Goal: Task Accomplishment & Management: Manage account settings

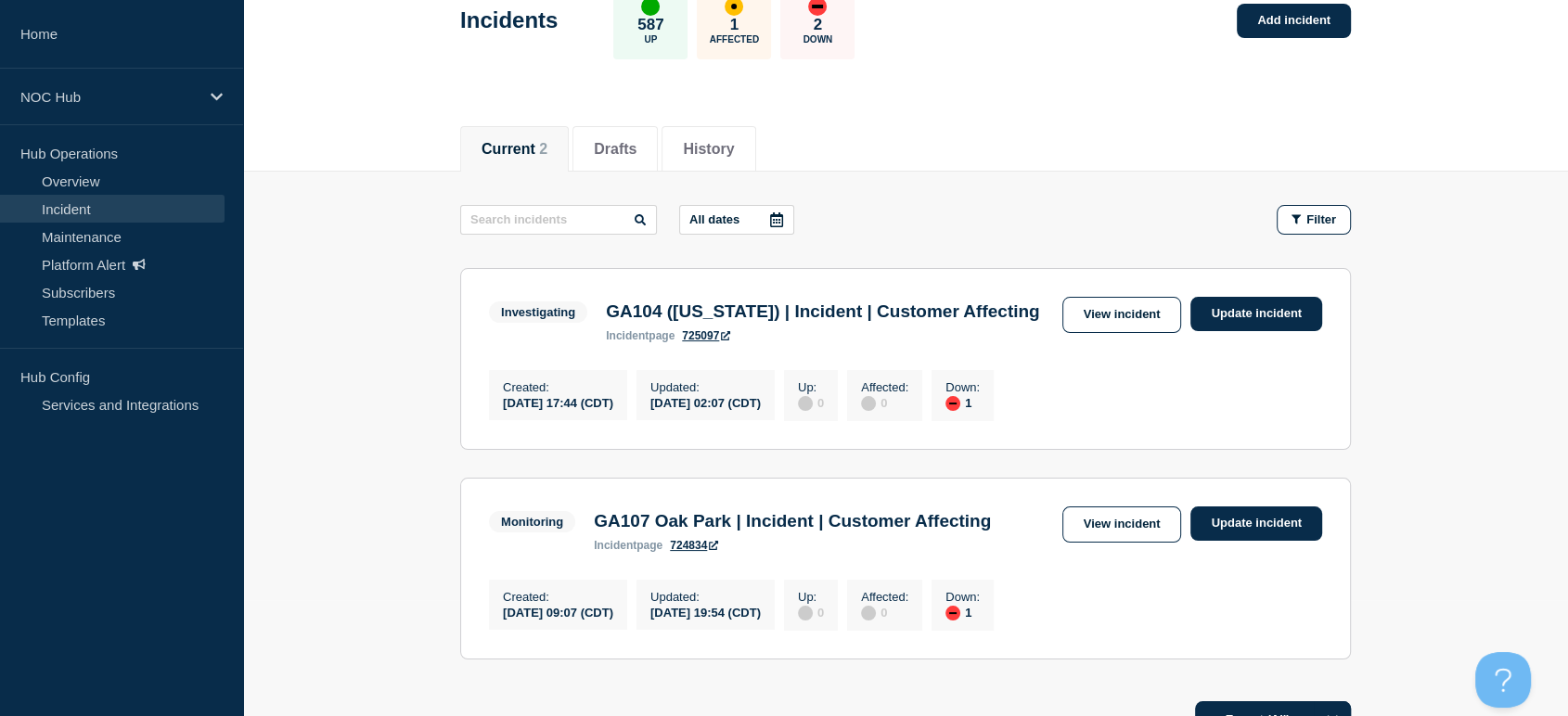
scroll to position [206, 0]
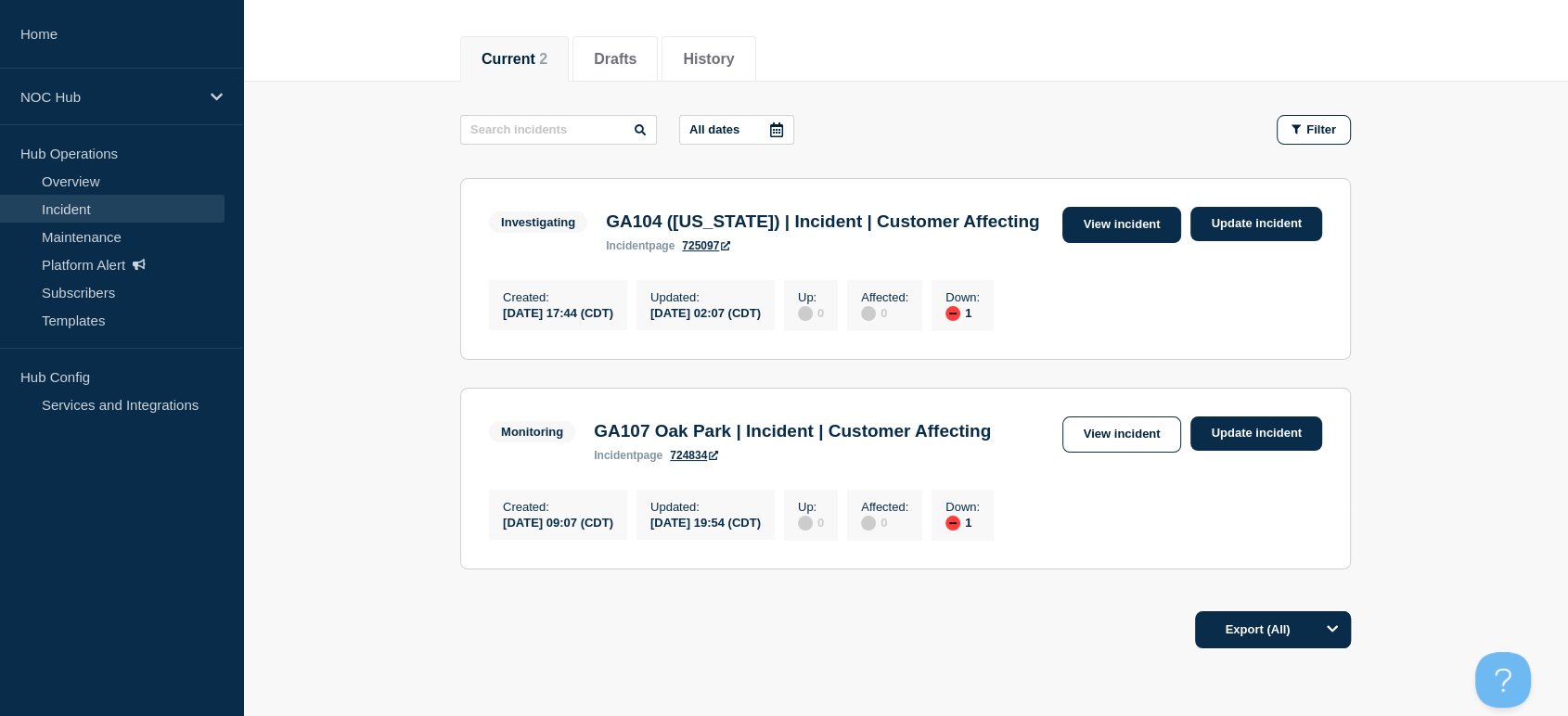
click at [1106, 221] on link "View incident" at bounding box center [1122, 225] width 119 height 36
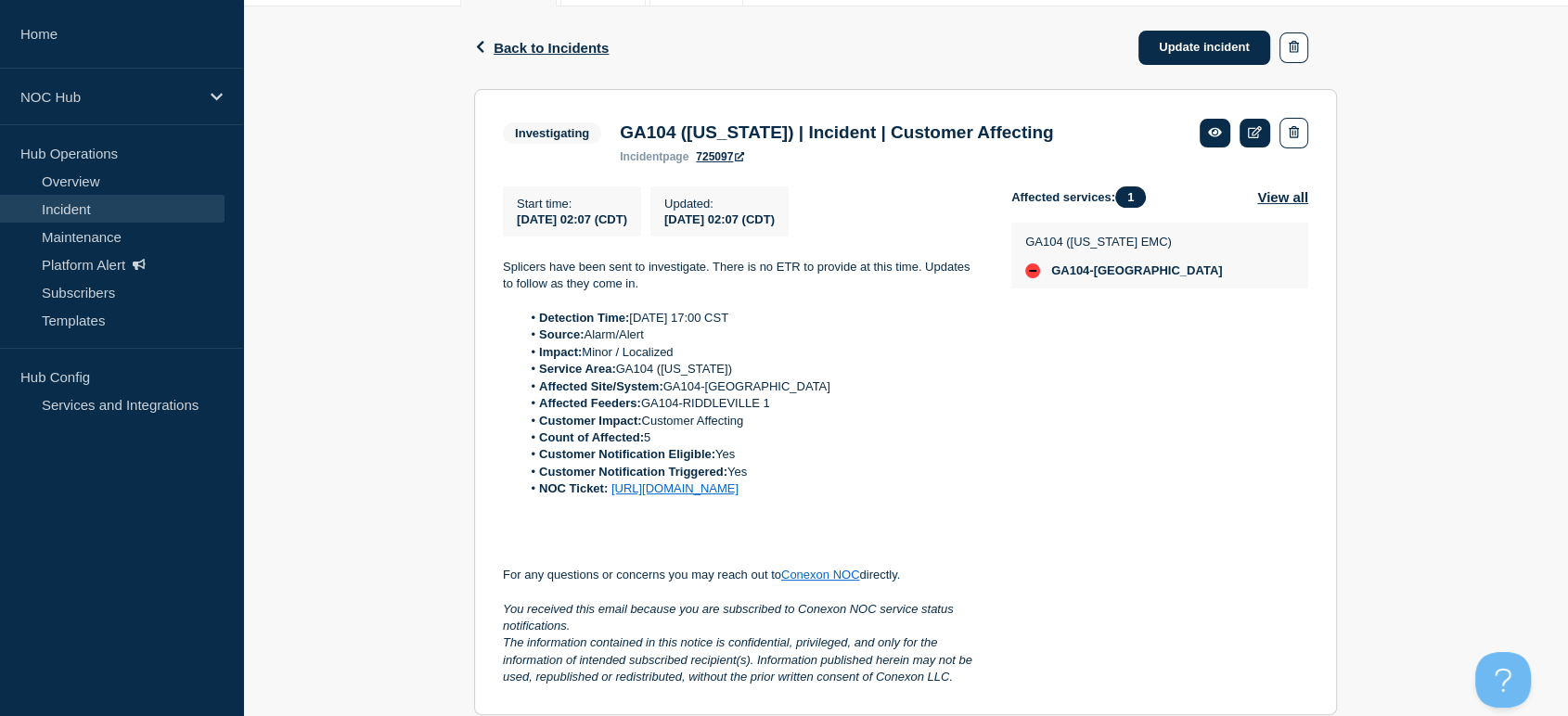
scroll to position [412, 0]
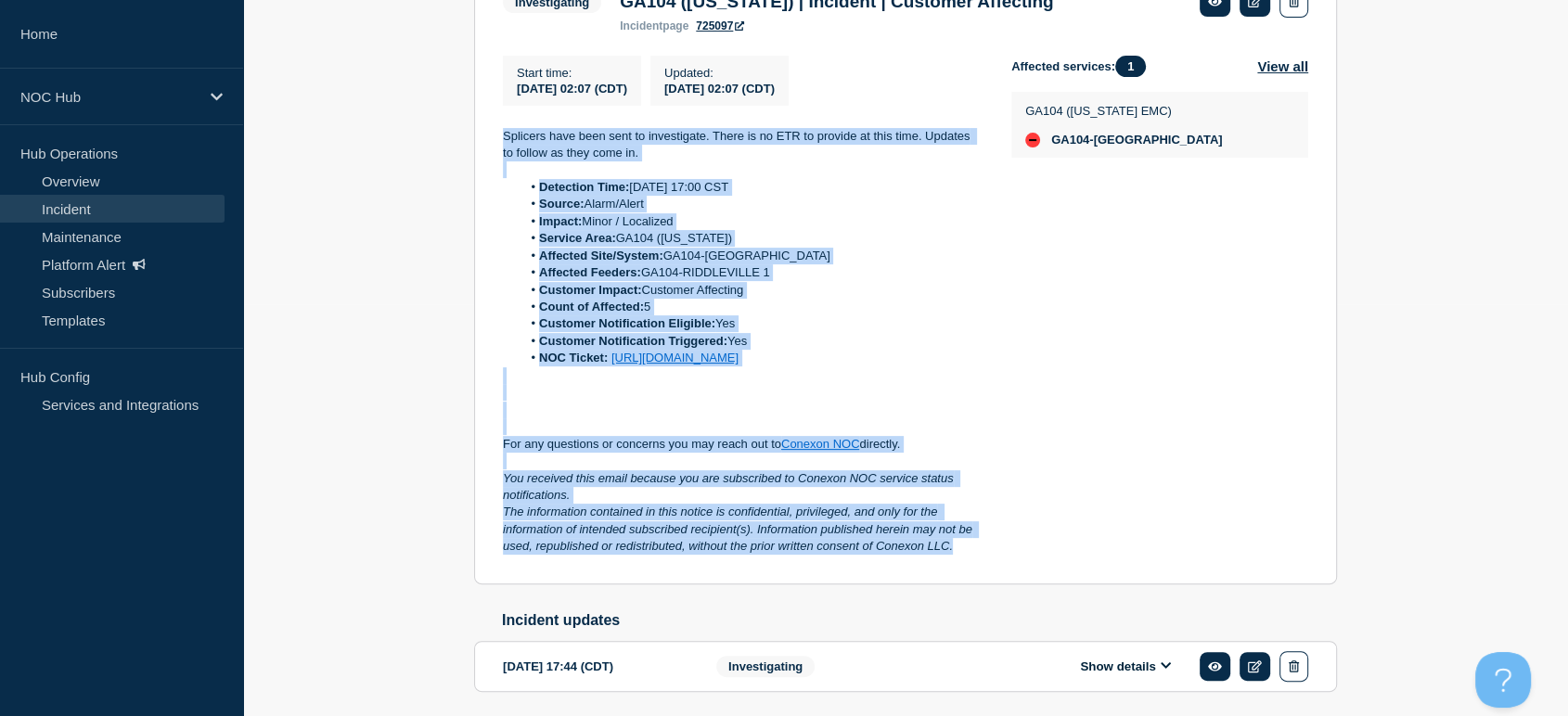
drag, startPoint x: 497, startPoint y: 131, endPoint x: 1002, endPoint y: 590, distance: 682.4
click at [1002, 585] on section "Investigating GA104 ([US_STATE]) | Incident | Customer Affecting incident page …" at bounding box center [906, 271] width 863 height 626
copy div "Splicers have been sent to investigate. There is no ETR to provide at this time…"
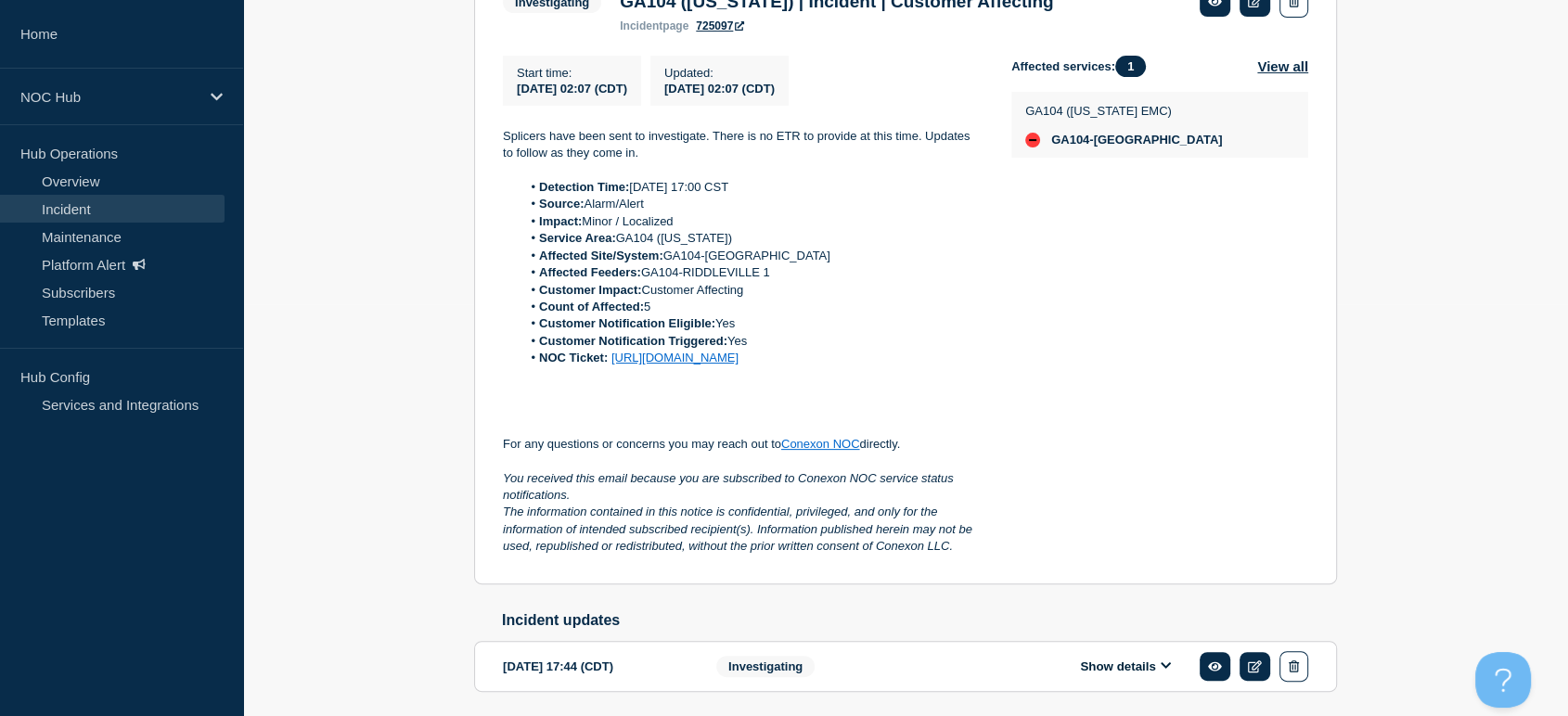
click at [1068, 265] on div "Affected services: 1 View all GA104 ([US_STATE][GEOGRAPHIC_DATA]) GA104-[GEOGRA…" at bounding box center [1159, 305] width 297 height 500
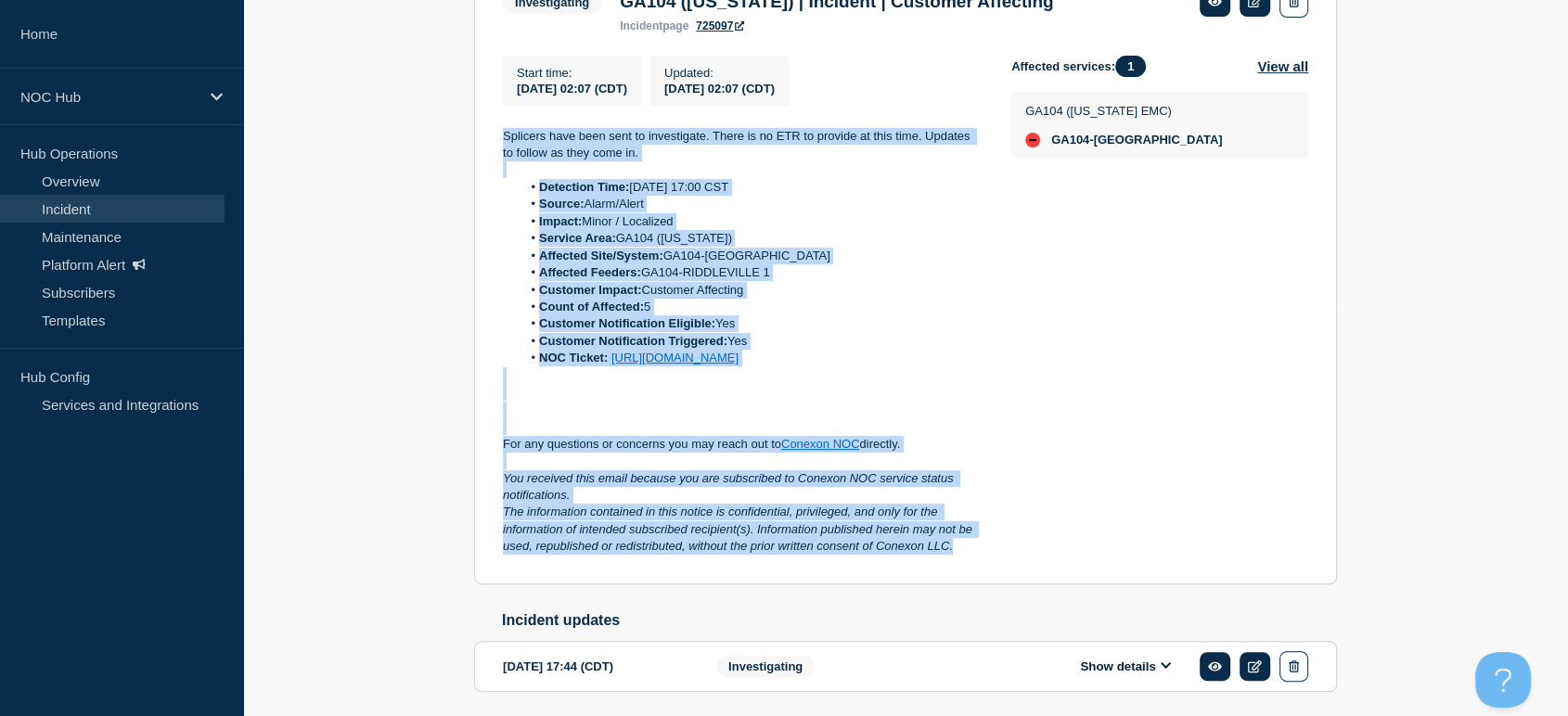
drag, startPoint x: 967, startPoint y: 571, endPoint x: 505, endPoint y: 131, distance: 638.0
click at [505, 131] on div "Start time : [DATE] 02:07 (CDT) Updated : [DATE] 02:07 (CDT) Splicers have been…" at bounding box center [757, 305] width 508 height 500
copy div "Splicers have been sent to investigate. There is no ETR to provide at this time…"
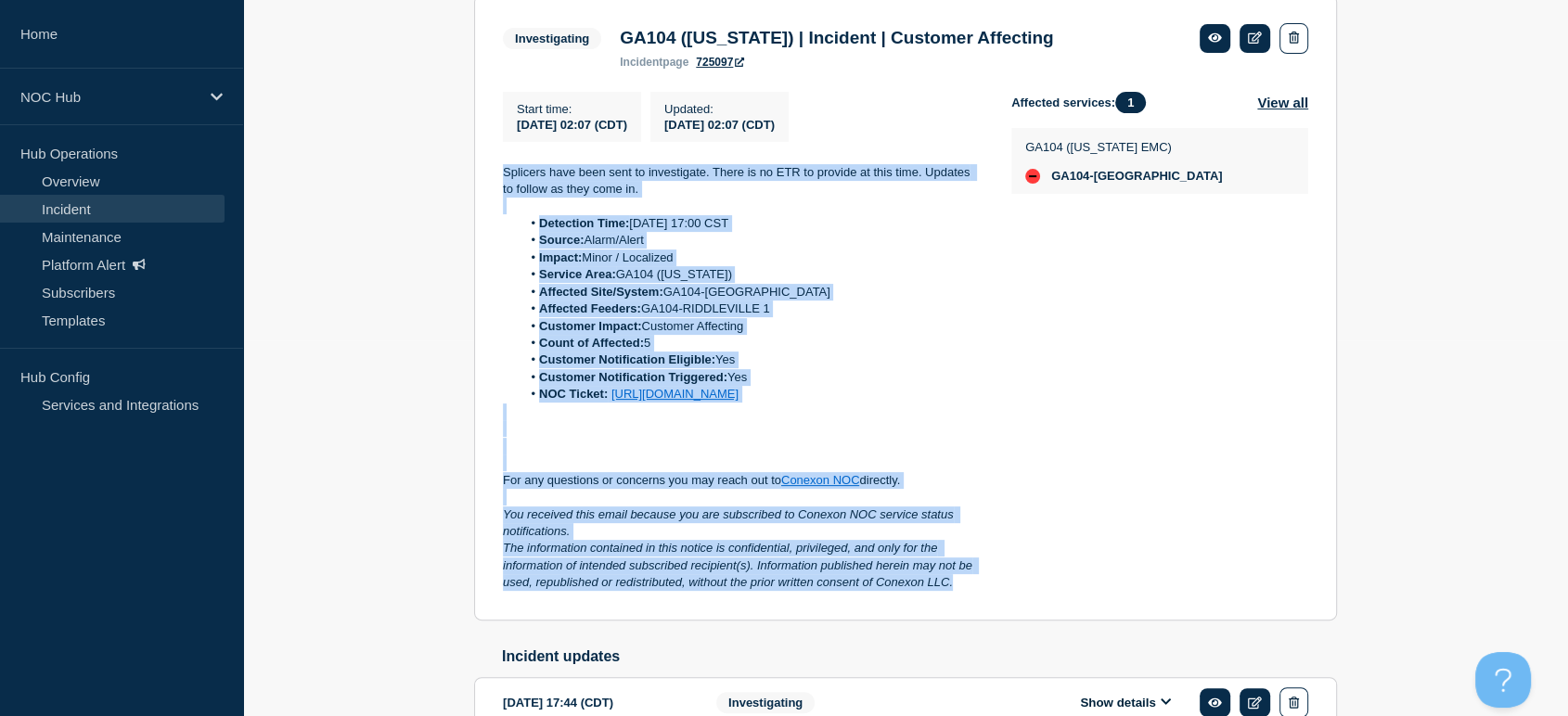
scroll to position [103, 0]
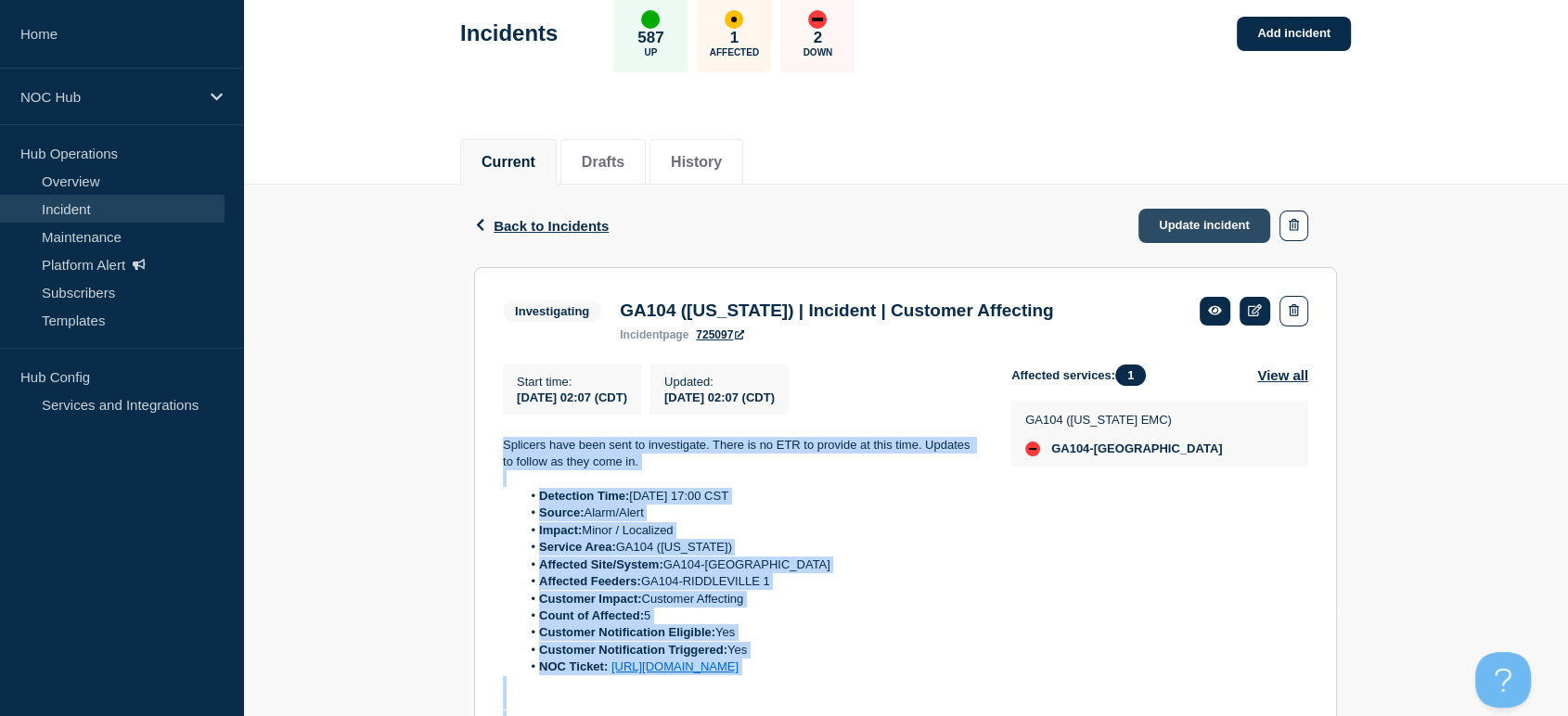
click at [1186, 216] on link "Update incident" at bounding box center [1204, 226] width 131 height 35
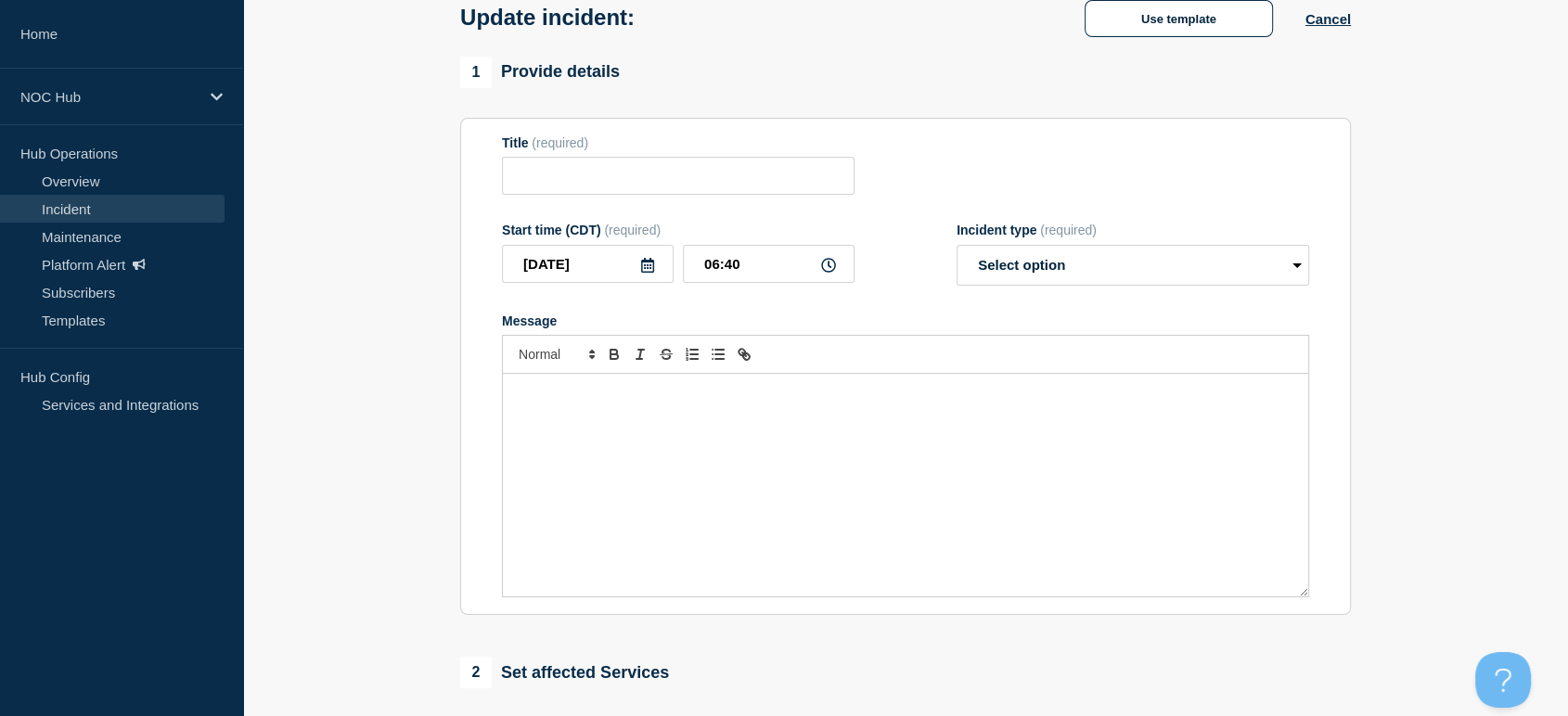
type input "GA104 ([US_STATE]) | Incident | Customer Affecting"
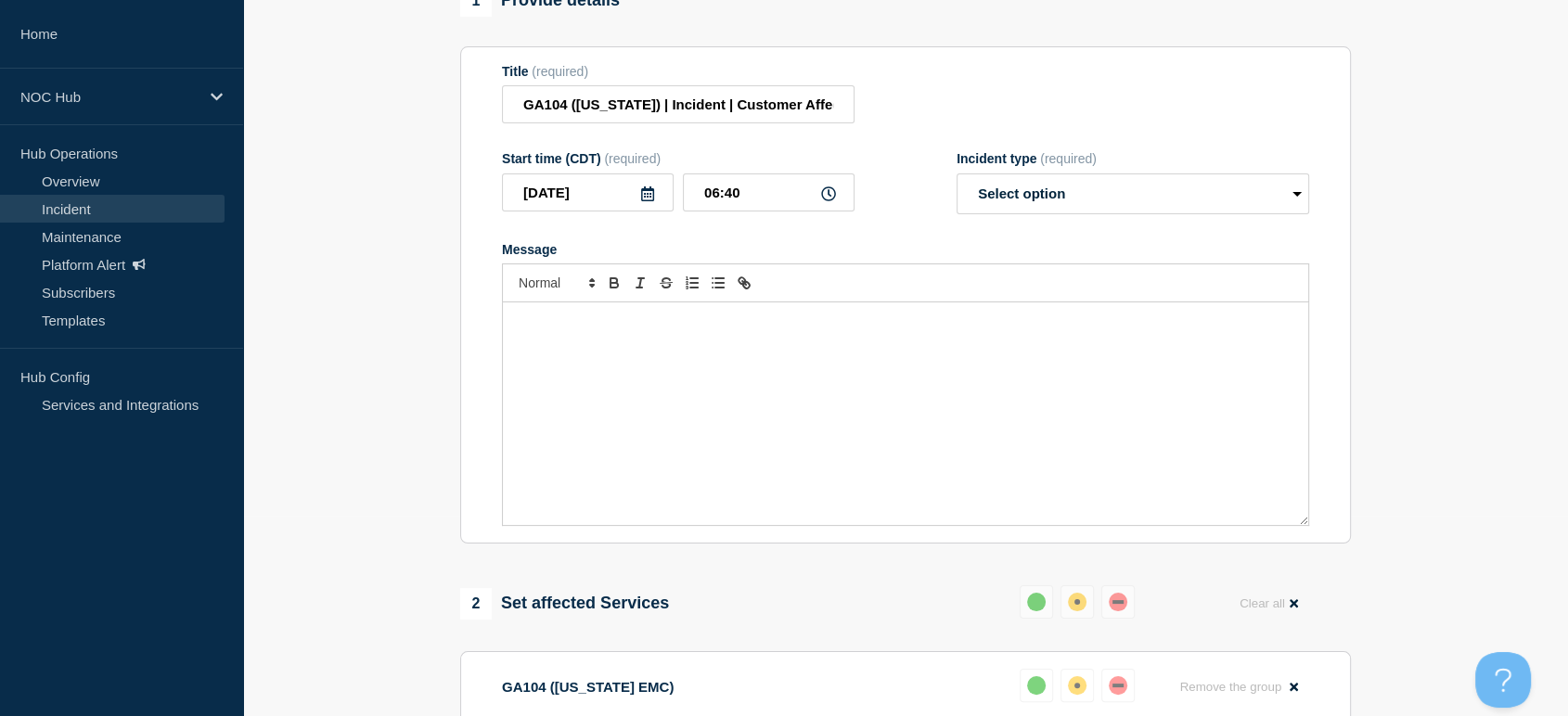
scroll to position [309, 0]
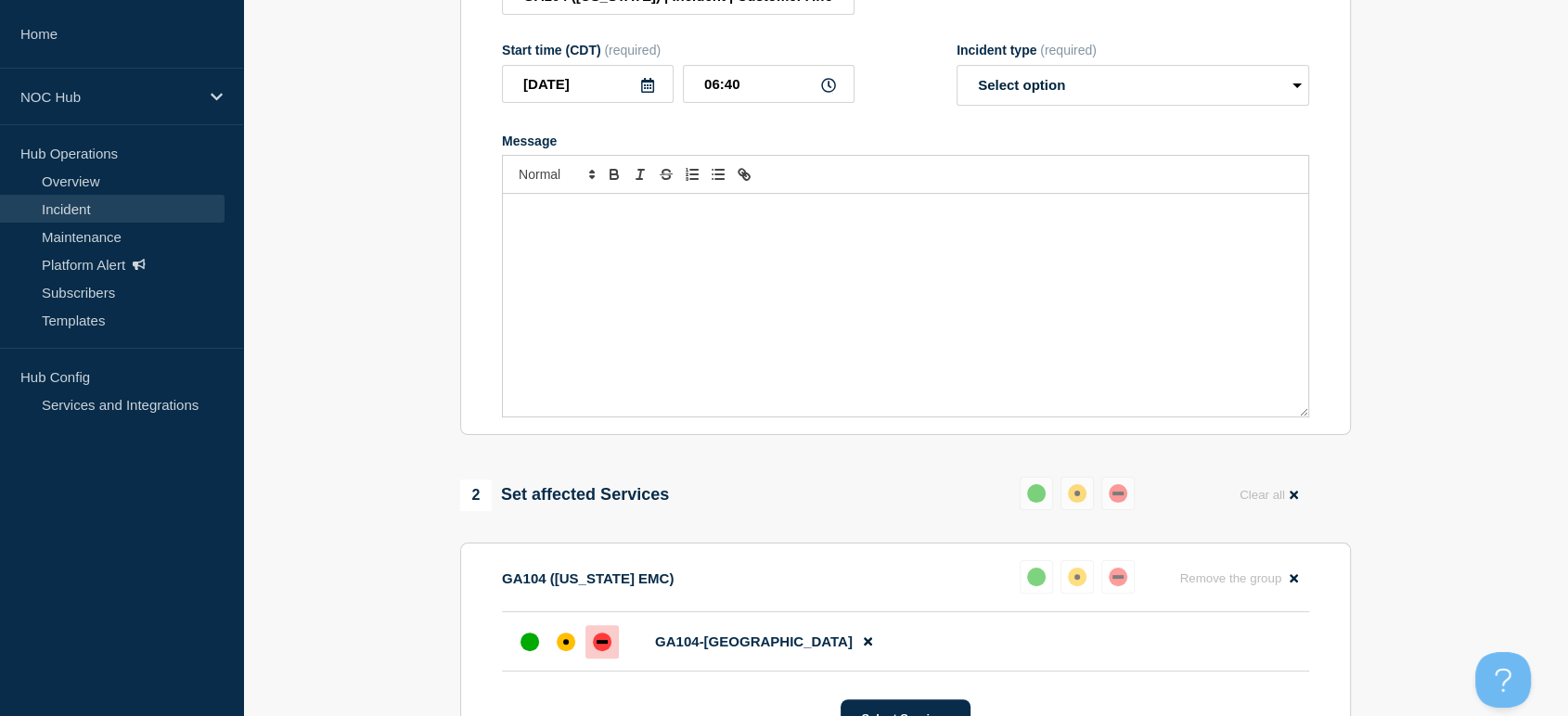
click at [722, 253] on div "Message" at bounding box center [906, 305] width 805 height 223
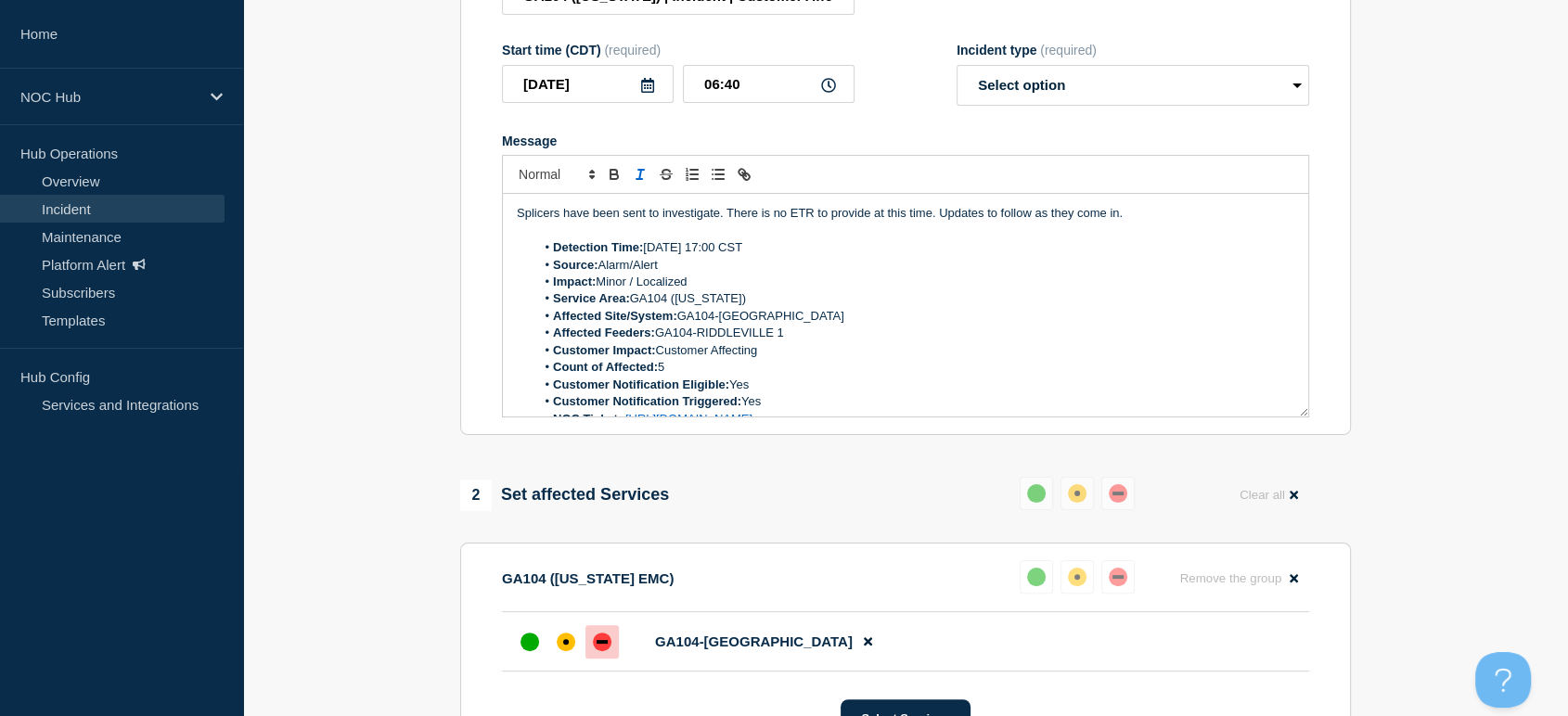
scroll to position [163, 0]
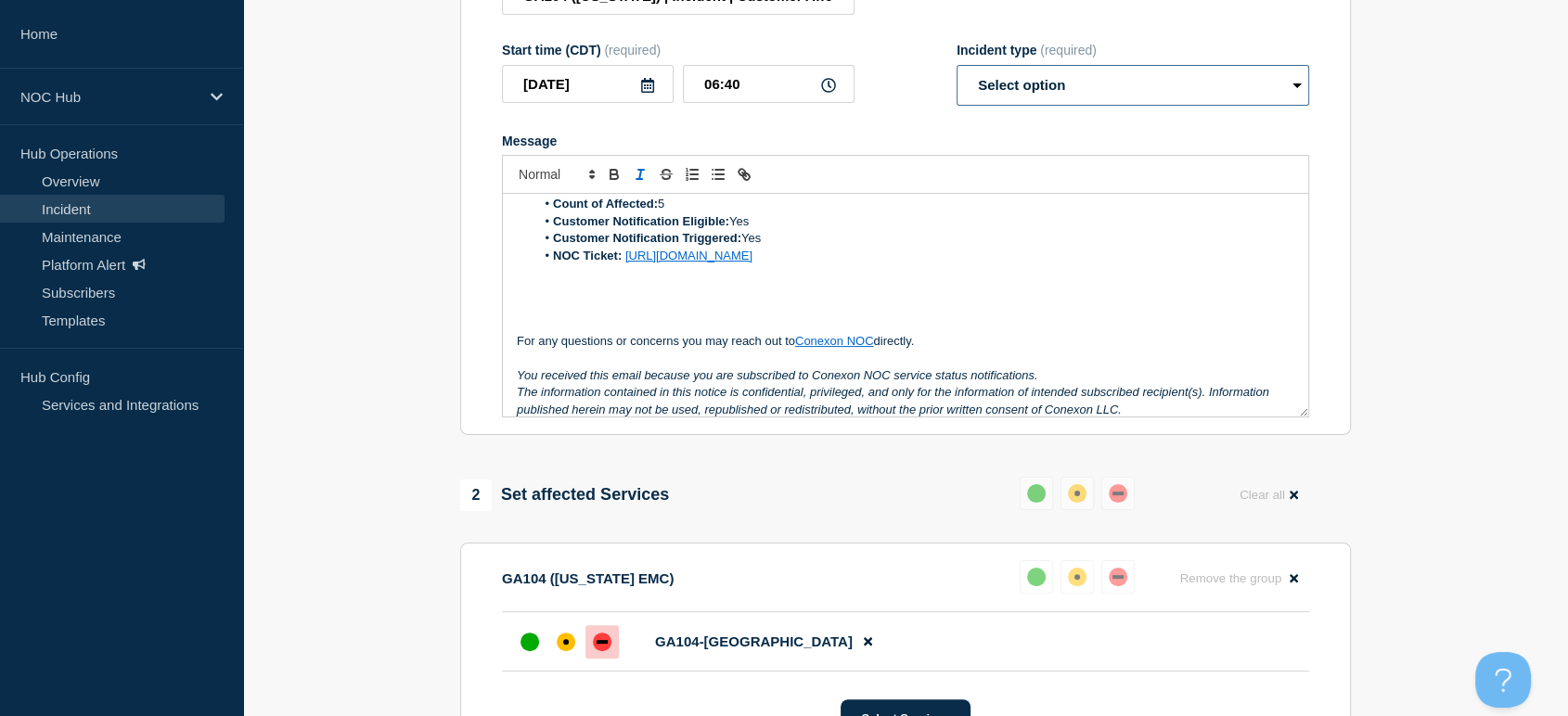
click at [1034, 97] on select "Select option Investigating Identified Monitoring Resolved" at bounding box center [1132, 85] width 353 height 41
select select "monitoring"
click at [957, 76] on select "Select option Investigating Identified Monitoring Resolved" at bounding box center [1132, 85] width 353 height 41
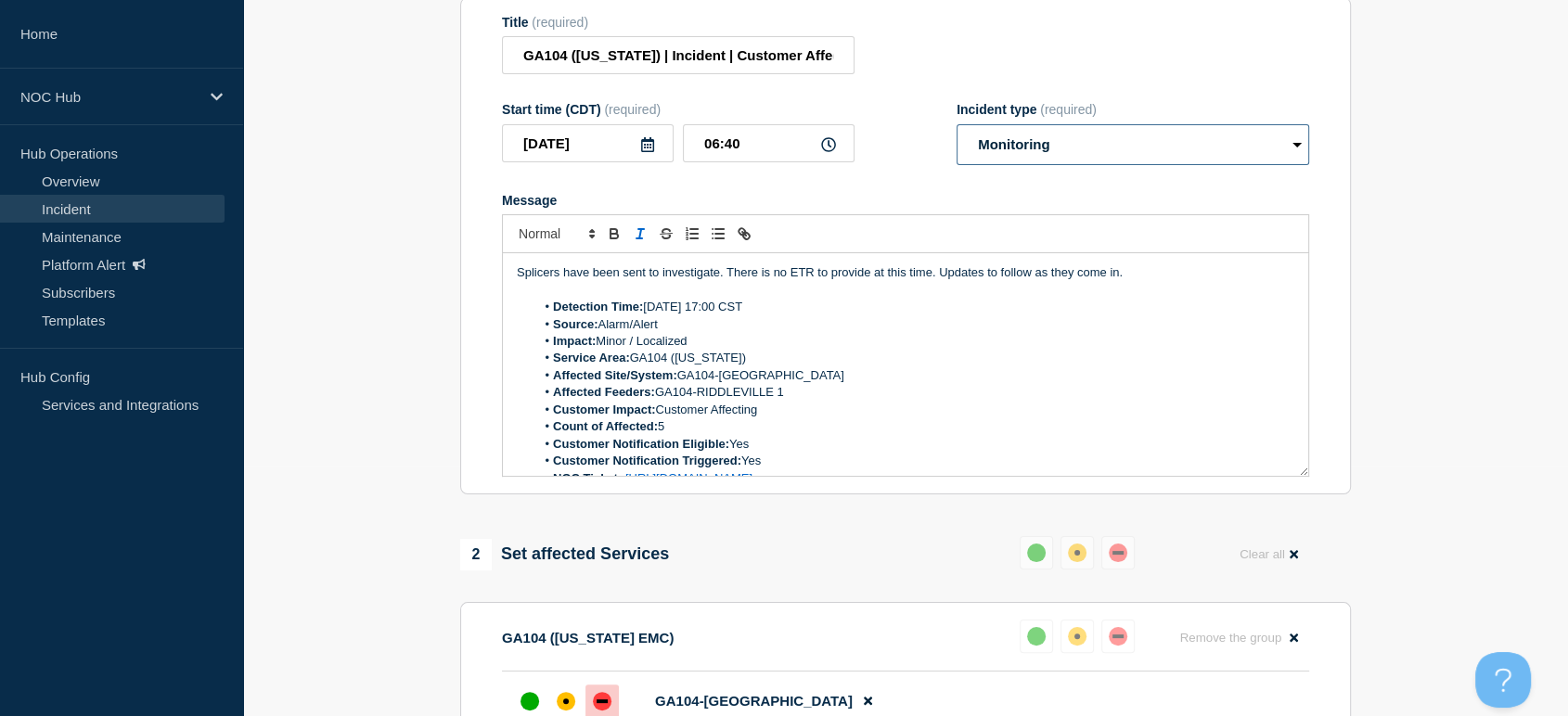
scroll to position [103, 0]
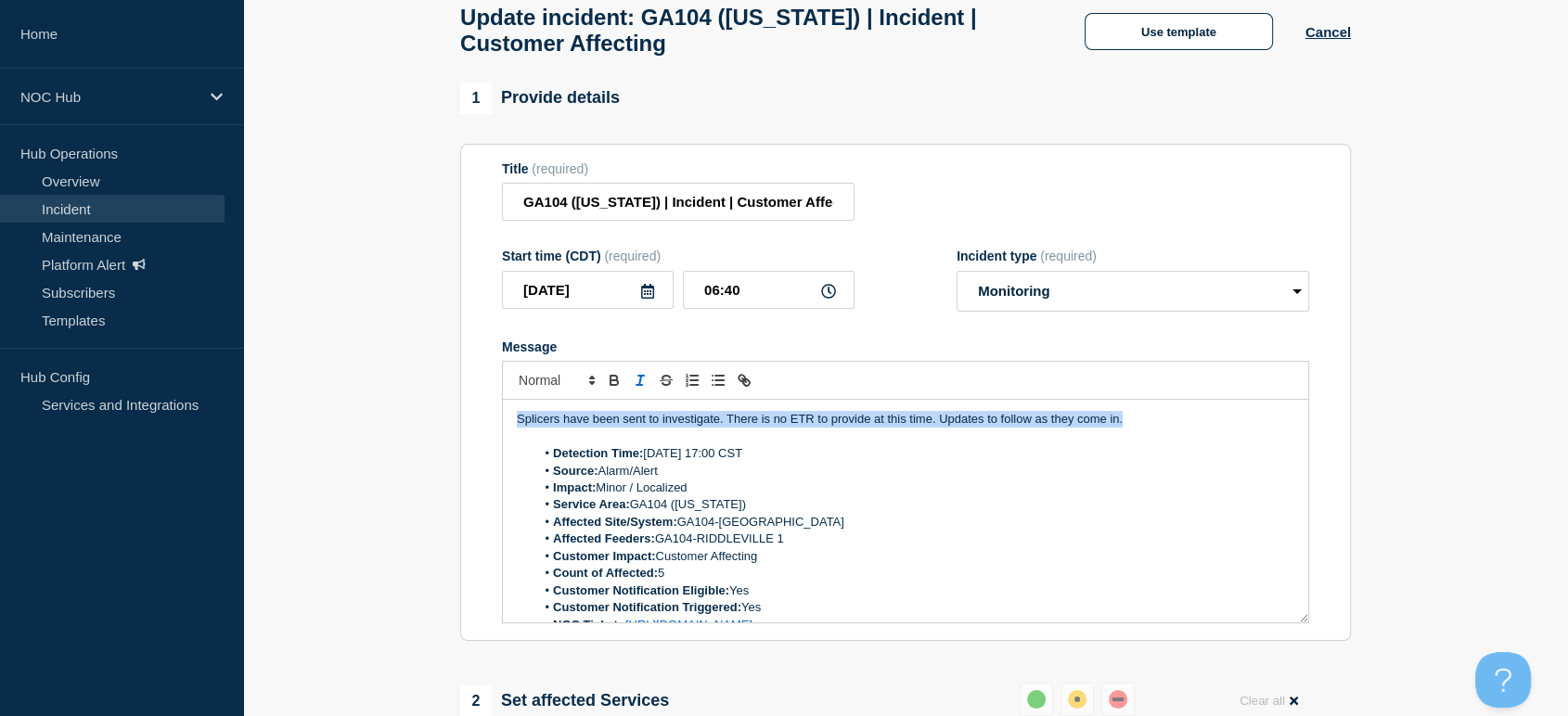
drag, startPoint x: 1125, startPoint y: 430, endPoint x: 644, endPoint y: 404, distance: 481.7
click at [517, 421] on div "Splicers have been sent to investigate. There is no ETR to provide at this time…" at bounding box center [906, 511] width 805 height 223
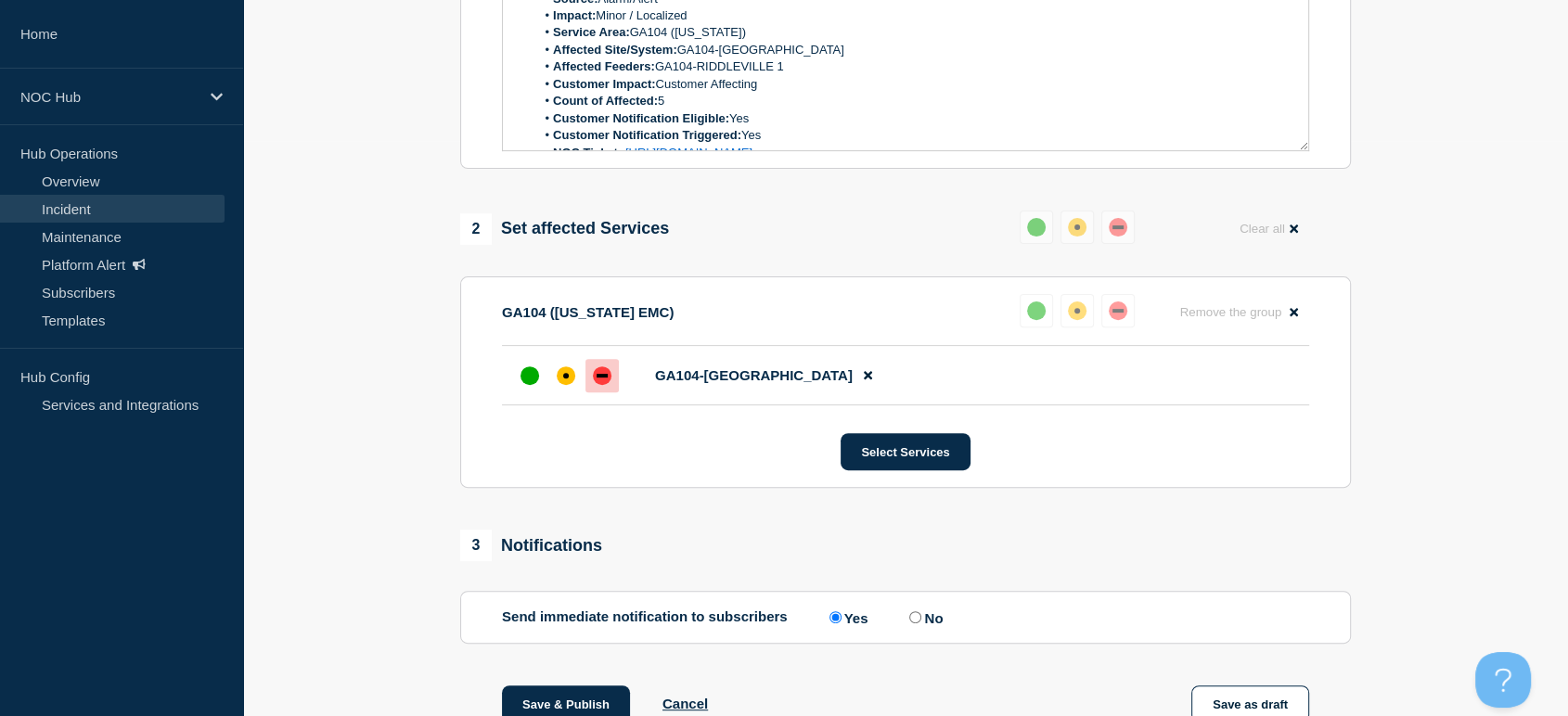
scroll to position [721, 0]
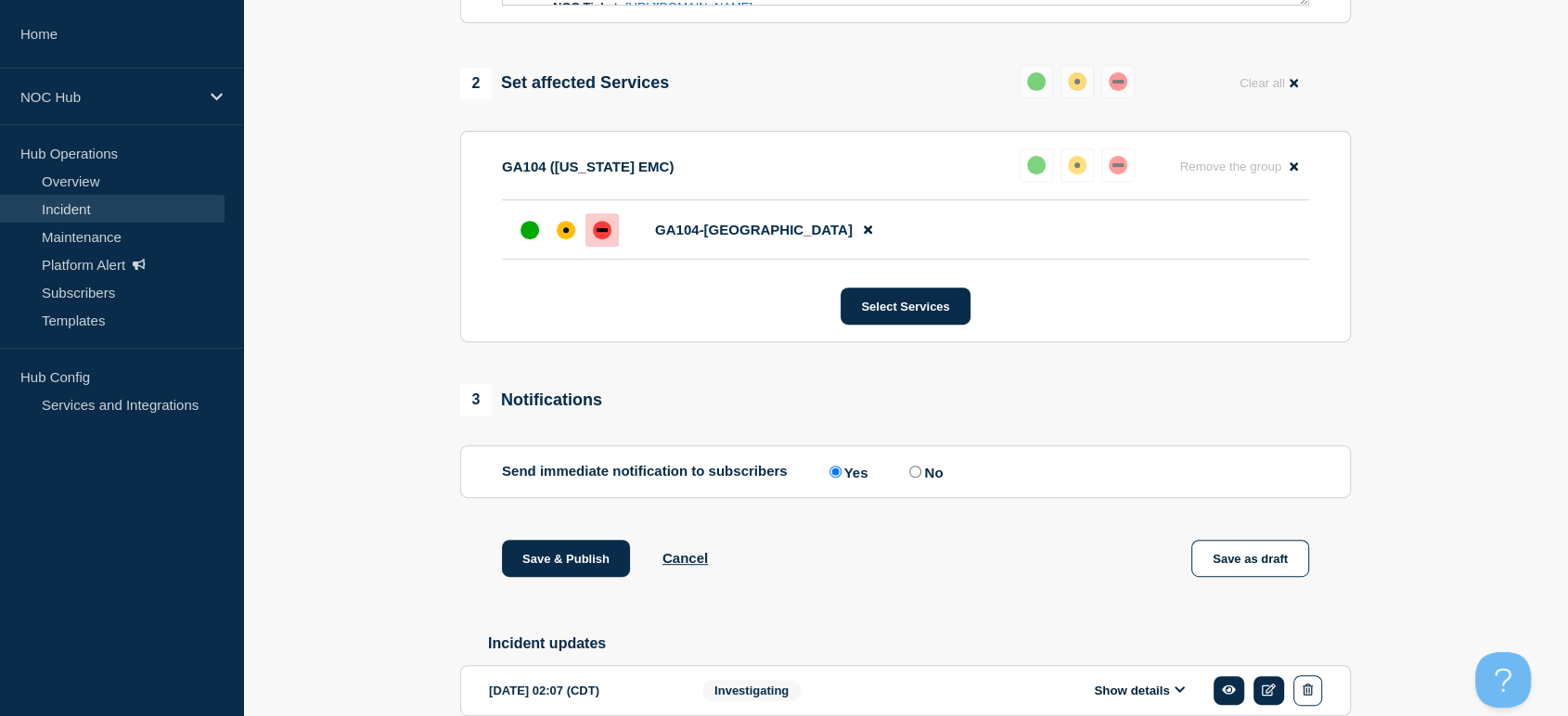
click at [921, 478] on input "No" at bounding box center [915, 471] width 12 height 12
radio input "true"
radio input "false"
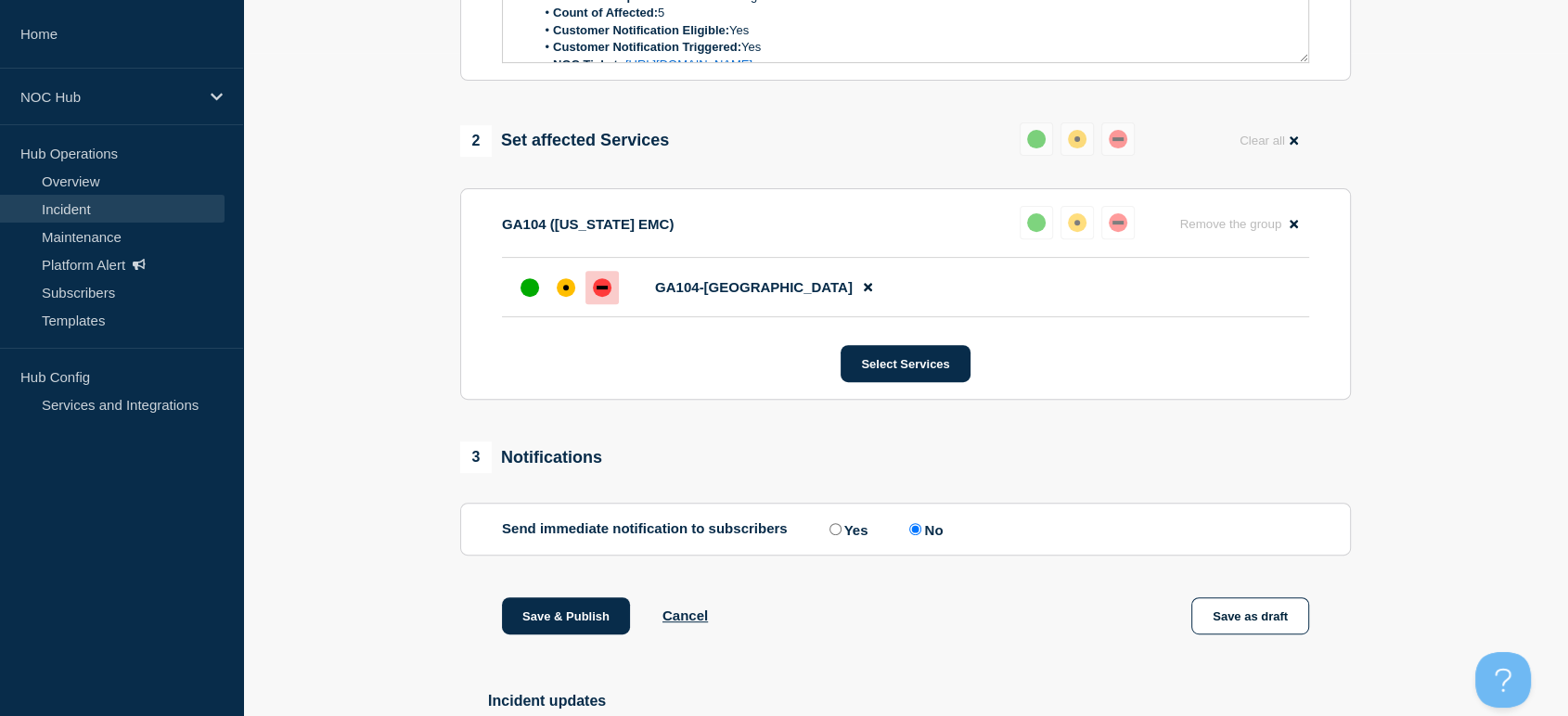
scroll to position [880, 0]
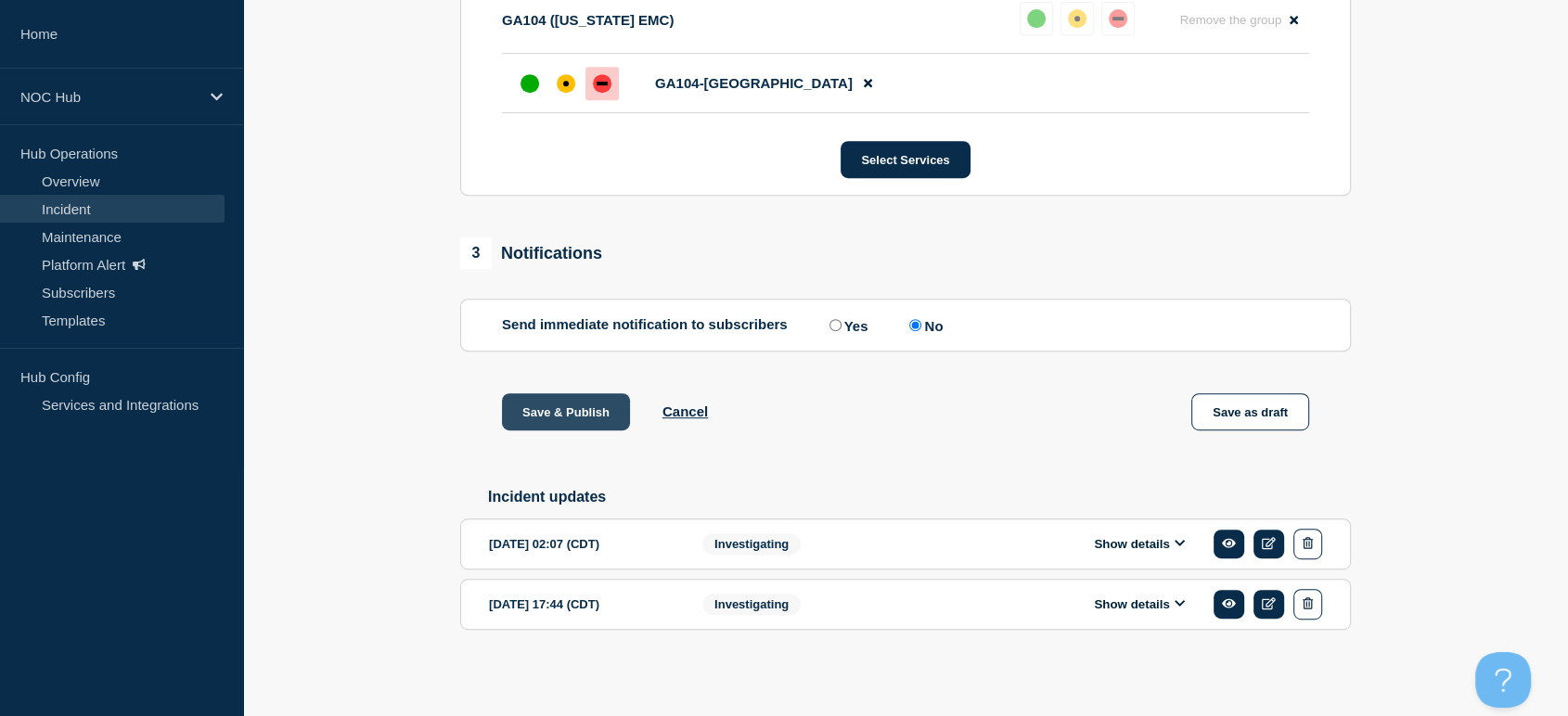
click at [564, 407] on button "Save & Publish" at bounding box center [566, 412] width 128 height 37
